Goal: Contribute content: Contribute content

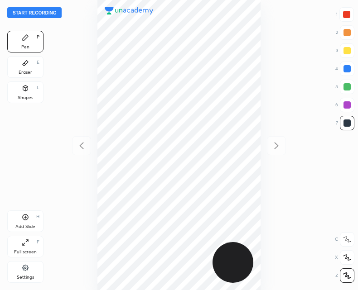
scroll to position [290, 213]
click at [32, 16] on button "Start recording" at bounding box center [34, 12] width 54 height 11
click at [22, 215] on icon at bounding box center [25, 217] width 7 height 7
click at [24, 225] on div "Add Slide" at bounding box center [25, 227] width 20 height 5
click at [81, 153] on div at bounding box center [81, 145] width 19 height 19
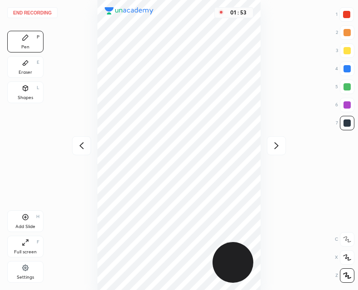
click at [80, 145] on icon at bounding box center [81, 145] width 11 height 11
click at [278, 139] on div at bounding box center [276, 145] width 19 height 19
click at [24, 219] on icon at bounding box center [26, 218] width 6 height 6
click at [82, 150] on icon at bounding box center [81, 145] width 11 height 11
click at [25, 219] on icon at bounding box center [25, 217] width 3 height 3
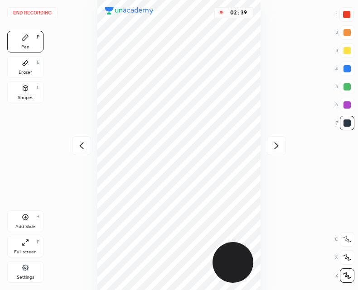
click at [23, 217] on icon at bounding box center [25, 217] width 7 height 7
click at [82, 140] on div at bounding box center [81, 145] width 19 height 19
click at [273, 145] on icon at bounding box center [276, 145] width 11 height 11
click at [75, 151] on div at bounding box center [81, 145] width 19 height 19
click at [276, 142] on icon at bounding box center [276, 145] width 11 height 11
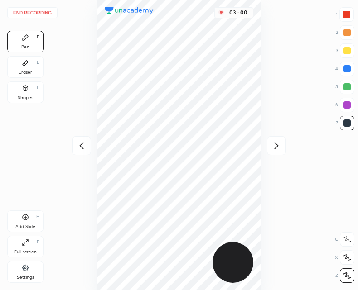
click at [81, 147] on icon at bounding box center [81, 145] width 4 height 7
click at [81, 146] on icon at bounding box center [81, 145] width 4 height 7
click at [281, 137] on div at bounding box center [276, 145] width 19 height 19
click at [25, 220] on icon at bounding box center [26, 218] width 6 height 6
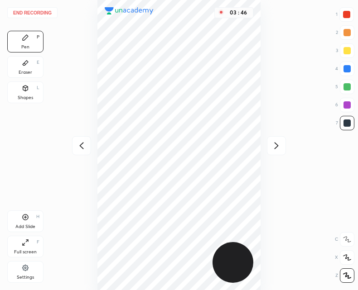
click at [270, 147] on div at bounding box center [276, 145] width 19 height 19
click at [77, 146] on icon at bounding box center [81, 145] width 11 height 11
click at [270, 147] on div at bounding box center [276, 145] width 19 height 19
click at [268, 148] on div at bounding box center [276, 145] width 19 height 19
click at [281, 150] on icon at bounding box center [276, 145] width 11 height 11
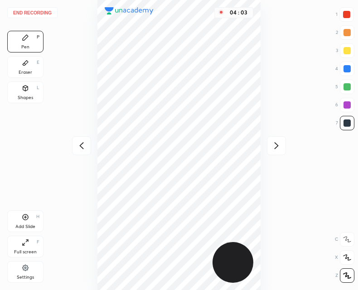
click at [37, 12] on button "End recording" at bounding box center [32, 12] width 50 height 11
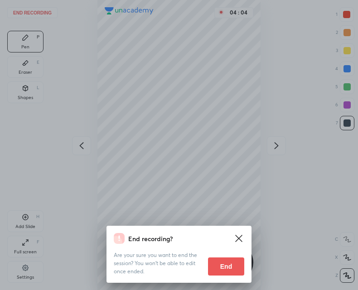
click at [212, 266] on button "End" at bounding box center [226, 267] width 36 height 18
